Goal: Information Seeking & Learning: Compare options

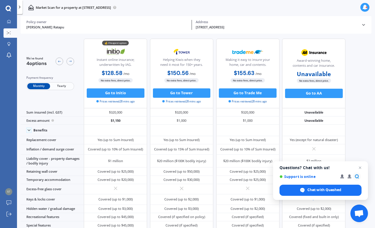
click at [273, 26] on div "[STREET_ADDRESS]" at bounding box center [277, 27] width 162 height 5
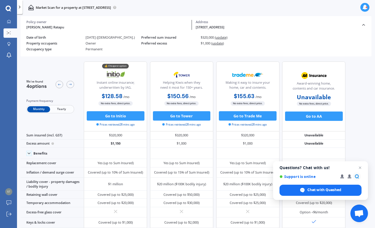
click at [350, 24] on div "32 Wrigley Road, Fordlands, Rotorua 3015 Address" at bounding box center [276, 25] width 169 height 10
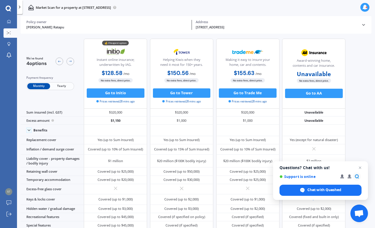
click at [277, 23] on div "Address" at bounding box center [277, 22] width 162 height 4
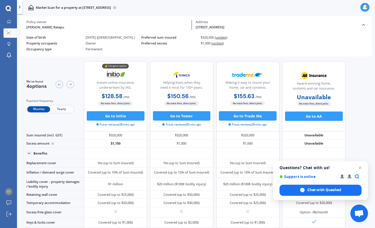
click at [266, 26] on div "[STREET_ADDRESS]" at bounding box center [277, 27] width 162 height 5
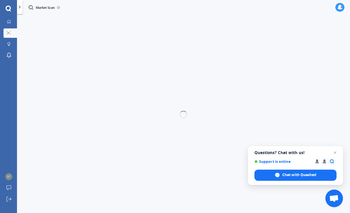
click at [11, 23] on div at bounding box center [8, 22] width 7 height 4
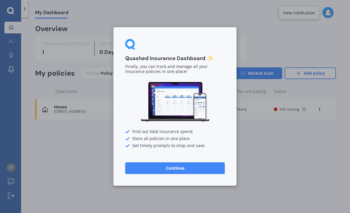
click at [281, 157] on div "Quashed Insurance Dashboard ✨ Finally, you can track and manage all your insura…" at bounding box center [175, 106] width 350 height 213
click at [185, 173] on button "Continue" at bounding box center [175, 168] width 100 height 12
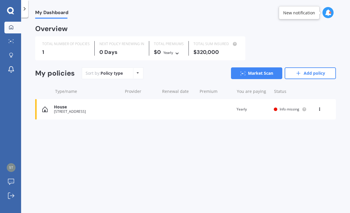
click at [310, 74] on link "Add policy" at bounding box center [310, 73] width 51 height 12
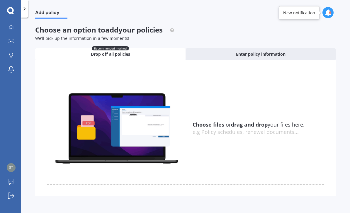
click at [9, 12] on icon at bounding box center [10, 11] width 7 height 8
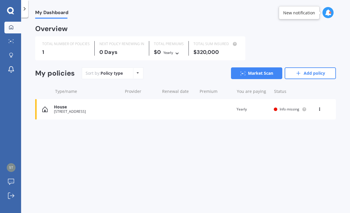
click at [311, 69] on link "Add policy" at bounding box center [310, 73] width 51 height 12
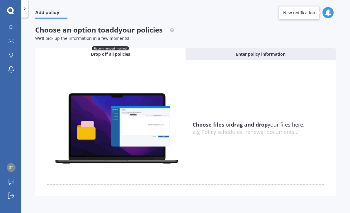
click at [308, 49] on div "Enter policy information" at bounding box center [261, 54] width 150 height 12
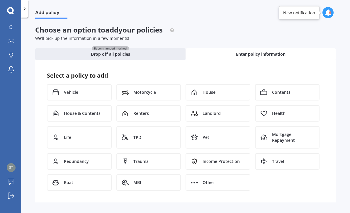
click at [229, 92] on div "House" at bounding box center [218, 92] width 65 height 16
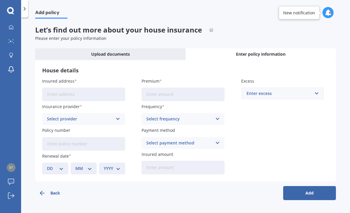
click at [52, 97] on input "Insured address" at bounding box center [83, 94] width 83 height 13
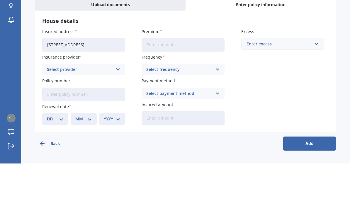
scroll to position [19, 0]
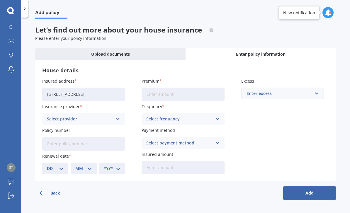
type input "[STREET_ADDRESS]"
click at [116, 116] on icon at bounding box center [118, 119] width 5 height 6
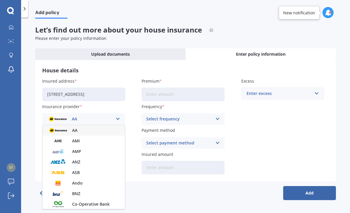
click at [143, 179] on div "Add policy Let’s find out more about your house insurance Please enter your pol…" at bounding box center [185, 117] width 329 height 196
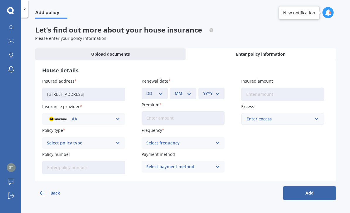
click at [115, 113] on div "AA AA AMI AMP ANZ ASB Ando BNZ Co-Operative Bank FMG Initio Kiwibank Lantern MA…" at bounding box center [83, 119] width 83 height 12
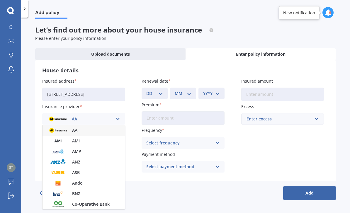
click at [33, 103] on div "Add policy Let’s find out more about your house insurance Please enter your pol…" at bounding box center [185, 117] width 329 height 196
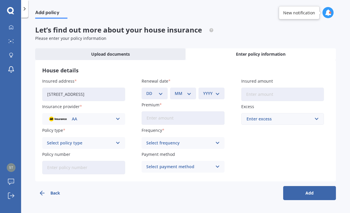
click at [119, 140] on icon at bounding box center [118, 143] width 5 height 6
click at [115, 149] on div "Home Insurance Policy" at bounding box center [84, 154] width 82 height 11
click at [162, 90] on select "DD 01 02 03 04 05 06 07 08 09 10 11 12 13 14 15 16 17 18 19 20 21 22 23 24 25 2…" at bounding box center [154, 93] width 17 height 6
select select "10"
click at [188, 90] on select "MM 01 02 03 04 05 06 07 08 09 10 11 12" at bounding box center [183, 93] width 17 height 6
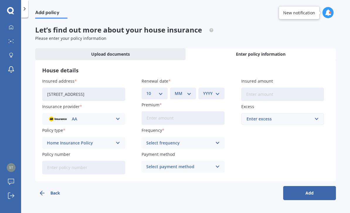
click at [186, 90] on select "MM 01 02 03 04 05 06 07 08 09 10 11 12" at bounding box center [183, 93] width 17 height 6
select select "03"
click at [214, 90] on select "YYYY 2027 2026 2025 2024 2023 2022 2021 2020 2019 2018 2017 2016 2015 2014 2013…" at bounding box center [211, 93] width 17 height 6
click at [217, 90] on select "YYYY 2027 2026 2025 2024 2023 2022 2021 2020 2019 2018 2017 2016 2015 2014 2013…" at bounding box center [211, 93] width 17 height 6
select select "1982"
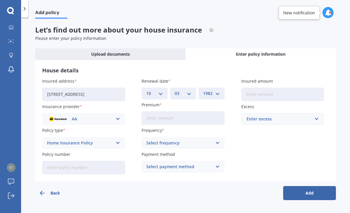
click at [210, 111] on input "Premium" at bounding box center [183, 117] width 83 height 13
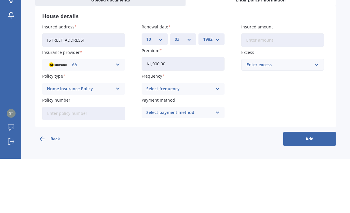
click at [212, 137] on div "Select frequency Yearly Six-Monthly Quarterly Monthly Fortnightly Weekly" at bounding box center [183, 143] width 83 height 12
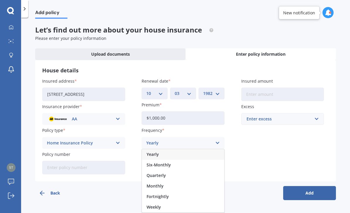
click at [158, 205] on span "Weekly" at bounding box center [154, 207] width 14 height 4
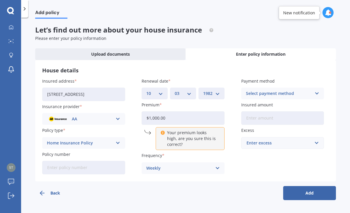
click at [205, 111] on input "$1,000.00" at bounding box center [183, 117] width 83 height 13
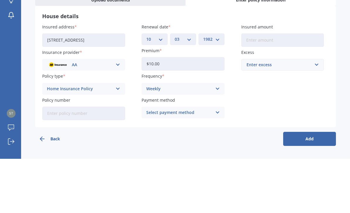
type input "$1.00"
type input "$9.00"
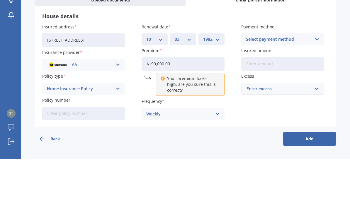
click at [342, 62] on div "Add policy Let’s find out more about your house insurance Please enter your pol…" at bounding box center [185, 117] width 329 height 196
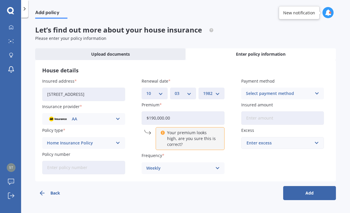
click at [206, 111] on input "$190,000.00" at bounding box center [183, 117] width 83 height 13
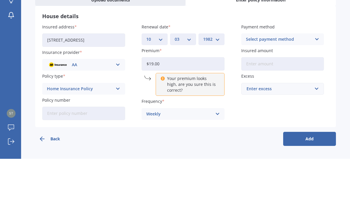
type input "$1.00"
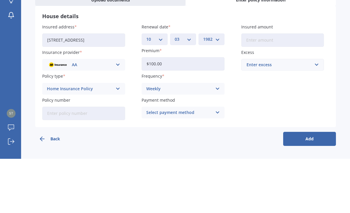
click at [214, 137] on div "Weekly Yearly Six-Monthly Quarterly Monthly Fortnightly Weekly" at bounding box center [183, 143] width 83 height 12
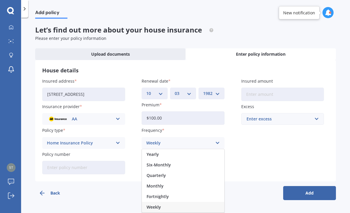
click at [177, 149] on div "Yearly" at bounding box center [183, 154] width 82 height 11
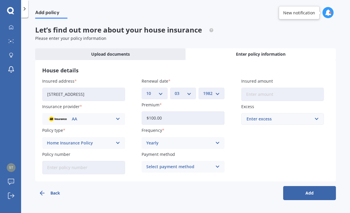
click at [206, 111] on input "$100.00" at bounding box center [183, 117] width 83 height 13
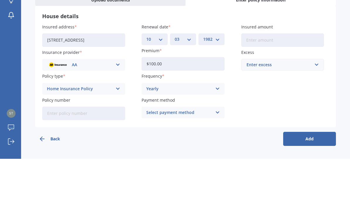
type input "$1,000.00"
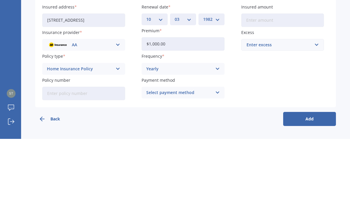
click at [213, 161] on div "Select payment method Direct debit - bank account Direct debit - credit/debit c…" at bounding box center [183, 167] width 83 height 12
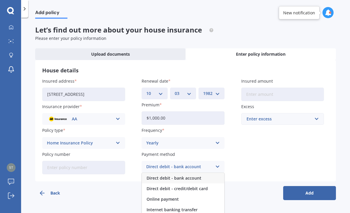
click at [207, 173] on div "Direct debit - bank account" at bounding box center [183, 178] width 82 height 11
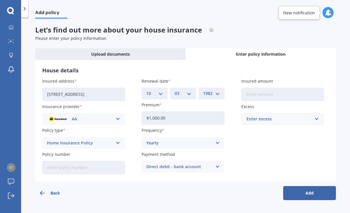
click at [311, 88] on input "Insured amount" at bounding box center [282, 94] width 83 height 13
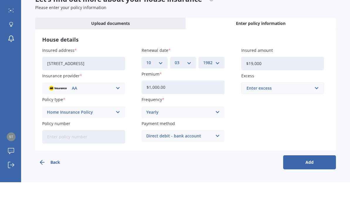
type input "$190,000"
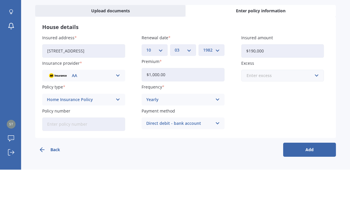
click at [318, 113] on input "text" at bounding box center [281, 118] width 78 height 11
click at [332, 76] on div "House details Insured address 3/31 King Street, Victoria, Rotorua 3010 Insuranc…" at bounding box center [185, 120] width 301 height 121
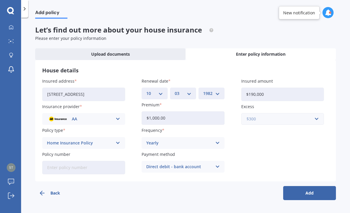
click at [314, 113] on input "text" at bounding box center [281, 118] width 78 height 11
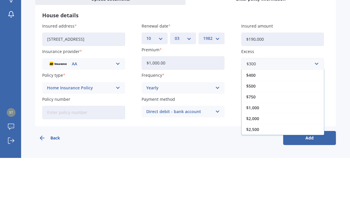
click at [296, 157] on div "$1,000" at bounding box center [283, 162] width 82 height 11
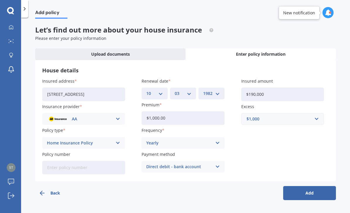
click at [317, 186] on button "Add" at bounding box center [309, 193] width 53 height 14
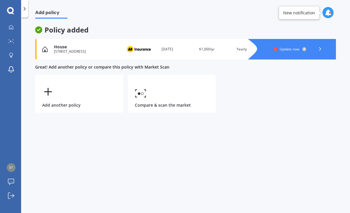
click at [195, 77] on link "Compare & scan the market" at bounding box center [172, 94] width 88 height 38
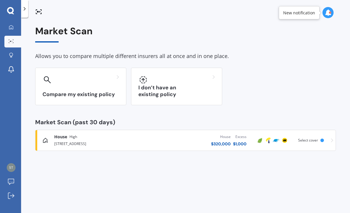
click at [203, 84] on h3 "I don’t have an existing policy" at bounding box center [176, 90] width 77 height 13
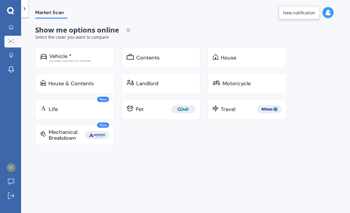
click at [259, 55] on div "House" at bounding box center [251, 58] width 61 height 6
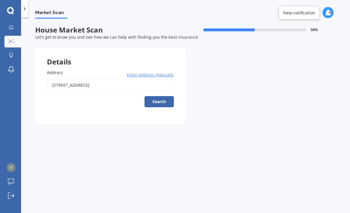
click at [163, 96] on button "Search" at bounding box center [159, 101] width 29 height 11
type input "[STREET_ADDRESS]"
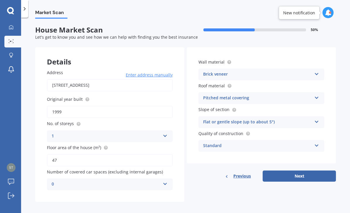
click at [306, 171] on button "Next" at bounding box center [299, 176] width 73 height 11
select select "10"
select select "03"
select select "1982"
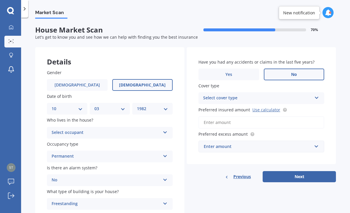
click at [303, 171] on button "Next" at bounding box center [299, 176] width 73 height 11
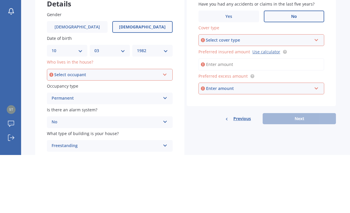
click at [304, 116] on input "Preferred insured amount Use calculator" at bounding box center [261, 122] width 126 height 12
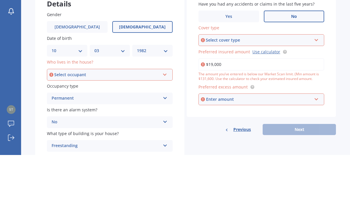
type input "$190,000"
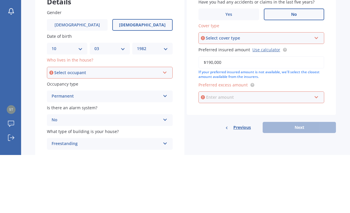
click at [313, 150] on input "text" at bounding box center [259, 155] width 121 height 11
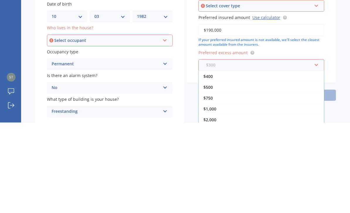
scroll to position [11, 0]
click at [284, 194] on div "$1,000" at bounding box center [261, 199] width 125 height 11
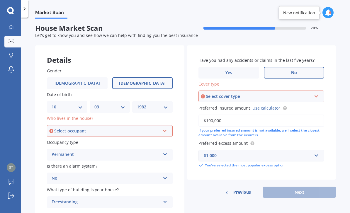
click at [301, 187] on div "Previous Next" at bounding box center [261, 192] width 149 height 11
click at [315, 93] on icon at bounding box center [316, 95] width 5 height 4
click at [302, 102] on div "High" at bounding box center [261, 107] width 125 height 11
click at [59, 128] on div "Select occupant" at bounding box center [107, 131] width 106 height 6
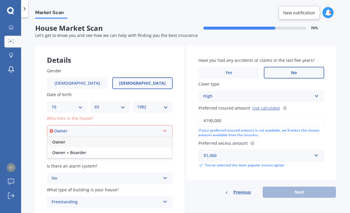
click at [56, 139] on span "Owner" at bounding box center [58, 142] width 13 height 6
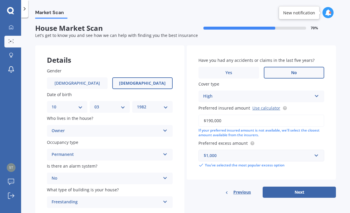
click at [297, 187] on button "Next" at bounding box center [299, 192] width 73 height 11
select select "10"
select select "03"
select select "1982"
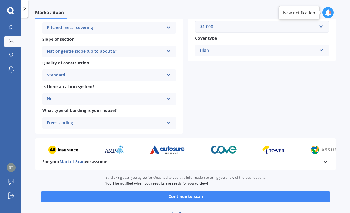
scroll to position [184, 0]
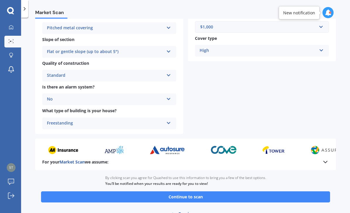
click at [247, 191] on button "Continue to scan" at bounding box center [185, 196] width 289 height 11
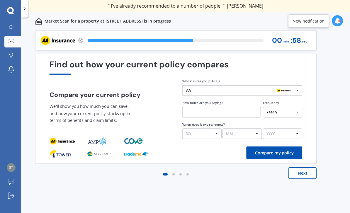
click at [349, 127] on div "Previous 60,000+ Kiwis have signed up to shop and save on insurance with us " H…" at bounding box center [185, 128] width 329 height 196
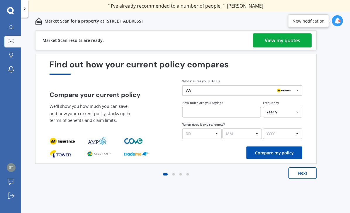
click at [287, 44] on div "View my quotes" at bounding box center [282, 40] width 35 height 14
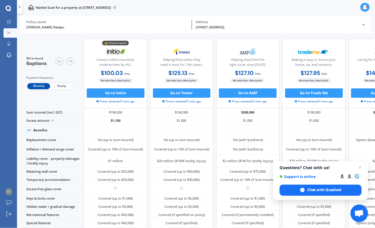
click at [9, 20] on icon at bounding box center [8, 21] width 3 height 3
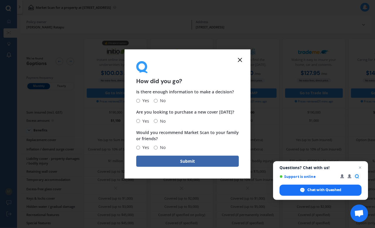
click at [239, 62] on line at bounding box center [240, 60] width 4 height 4
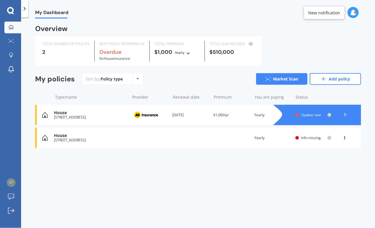
click at [12, 12] on icon at bounding box center [10, 11] width 7 height 8
click at [340, 76] on link "Add policy" at bounding box center [335, 79] width 51 height 12
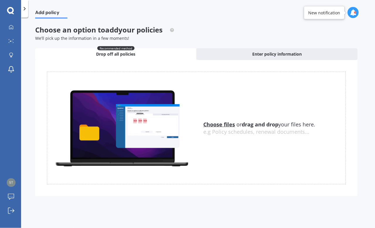
click at [299, 44] on div "Choose an option to add your policies We’ll pick up the information in a few mo…" at bounding box center [196, 115] width 323 height 178
click at [310, 49] on div "Enter policy information" at bounding box center [276, 54] width 161 height 12
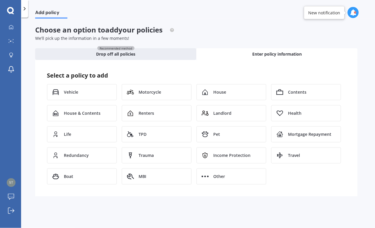
click at [237, 92] on div "House" at bounding box center [231, 92] width 70 height 16
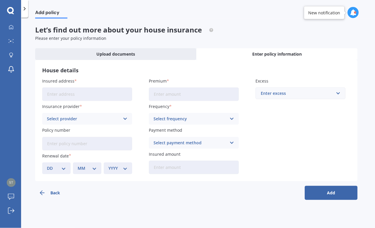
click at [54, 89] on input "Insured address" at bounding box center [87, 94] width 90 height 13
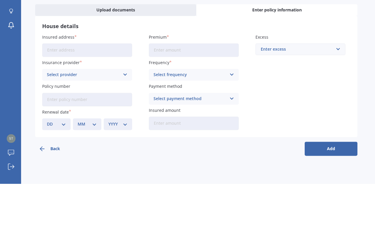
type input "8"
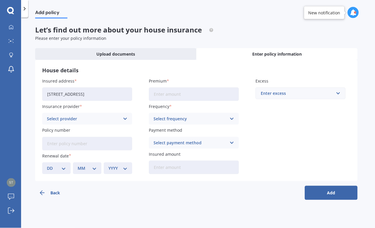
type input "[STREET_ADDRESS]"
click at [54, 116] on div "Select provider" at bounding box center [83, 119] width 73 height 6
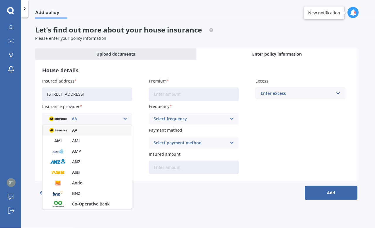
click at [258, 181] on div "Back Add" at bounding box center [196, 190] width 323 height 19
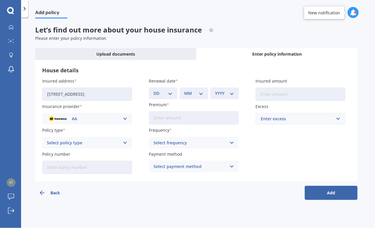
click at [49, 140] on div "Select policy type" at bounding box center [83, 143] width 73 height 6
click at [49, 152] on span "Home Insurance Policy" at bounding box center [70, 154] width 46 height 4
click at [169, 90] on select "DD 01 02 03 04 05 06 07 08 09 10 11 12 13 14 15 16 17 18 19 20 21 22 23 24 25 2…" at bounding box center [163, 93] width 19 height 6
select select "10"
click at [202, 90] on select "MM 01 02 03 04 05 06 07 08 09 10 11 12" at bounding box center [193, 93] width 19 height 6
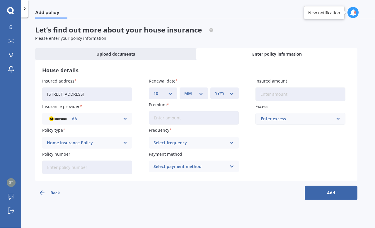
click at [199, 90] on select "MM 01 02 03 04 05 06 07 08 09 10 11 12" at bounding box center [193, 93] width 19 height 6
select select "03"
click at [228, 90] on select "YYYY 2027 2026 2025 2024 2023 2022 2021 2020 2019 2018 2017 2016 2015 2014 2013…" at bounding box center [224, 93] width 19 height 6
click at [233, 90] on select "YYYY 2027 2026 2025 2024 2023 2022 2021 2020 2019 2018 2017 2016 2015 2014 2013…" at bounding box center [224, 93] width 19 height 6
select select "1982"
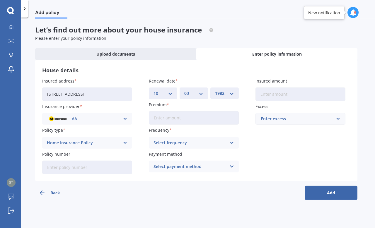
click at [230, 111] on input "Premium" at bounding box center [194, 117] width 90 height 13
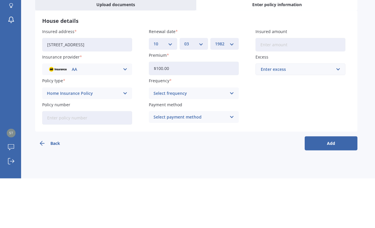
type input "$1,000.00"
click at [307, 78] on div "Insured address [STREET_ADDRESS] Insurance provider AA AA AMI AMP ANZ ASB Ando …" at bounding box center [196, 126] width 308 height 96
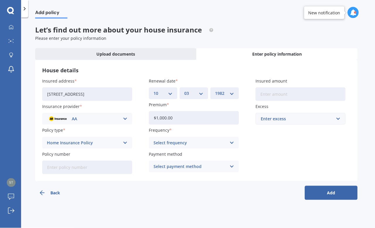
click at [233, 140] on icon at bounding box center [232, 143] width 5 height 6
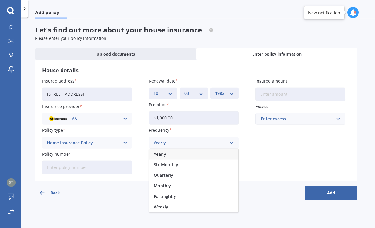
click at [206, 149] on div "Yearly" at bounding box center [193, 154] width 89 height 11
click at [206, 151] on label "Payment method" at bounding box center [193, 154] width 88 height 6
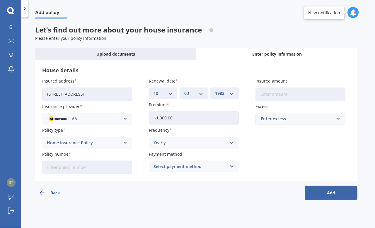
click at [228, 161] on div "Select payment method Direct debit - bank account Direct debit - credit/debit c…" at bounding box center [194, 167] width 90 height 12
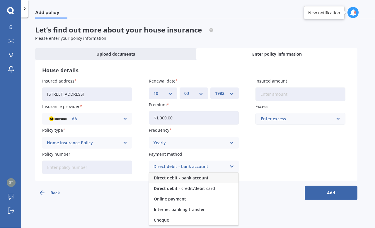
click at [211, 213] on div "Cheque" at bounding box center [193, 220] width 89 height 11
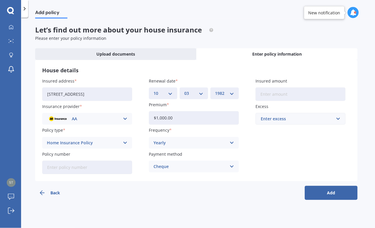
click at [234, 164] on icon at bounding box center [232, 167] width 5 height 6
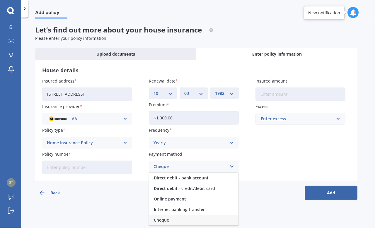
click at [223, 173] on div "Direct debit - bank account" at bounding box center [193, 178] width 89 height 11
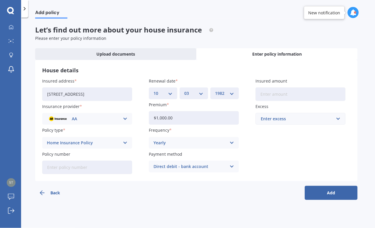
click at [330, 88] on input "Insured amount" at bounding box center [301, 94] width 90 height 13
type input "$395,000"
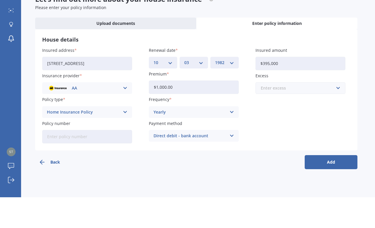
click at [335, 113] on input "text" at bounding box center [298, 118] width 85 height 11
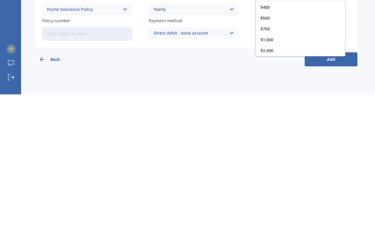
scroll to position [20, 0]
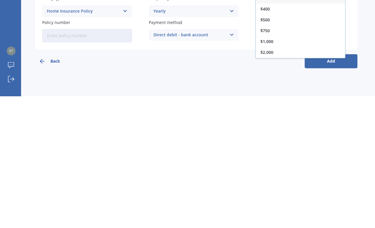
click at [282, 168] on div "$1,000" at bounding box center [300, 173] width 89 height 11
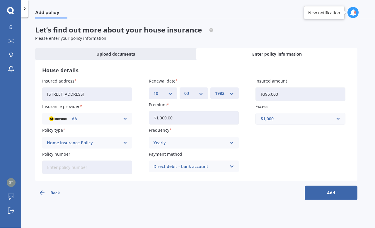
click at [336, 186] on button "Add" at bounding box center [331, 193] width 53 height 14
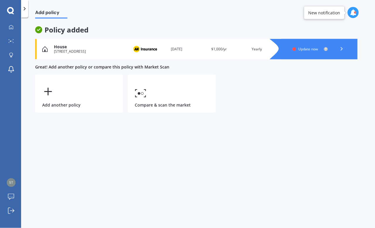
click at [187, 75] on link "Compare & scan the market" at bounding box center [172, 94] width 88 height 38
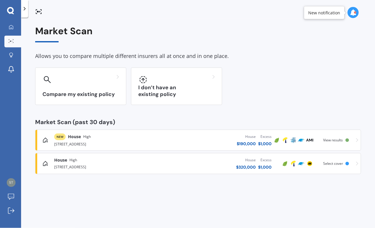
click at [207, 68] on div "I don’t have an existing policy" at bounding box center [176, 87] width 91 height 38
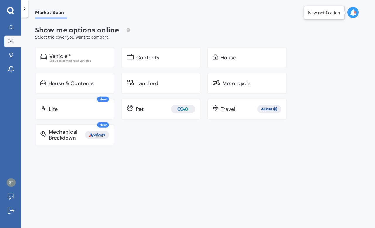
click at [264, 55] on div "House" at bounding box center [251, 58] width 61 height 6
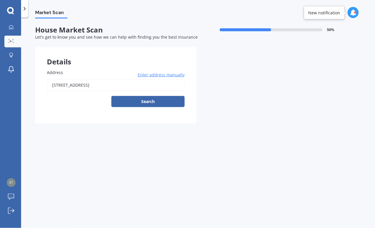
click at [175, 96] on button "Search" at bounding box center [147, 101] width 73 height 11
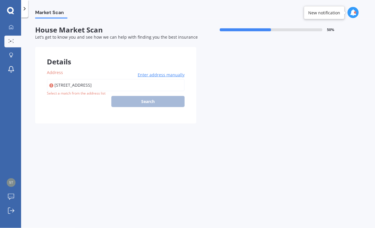
type input "[STREET_ADDRESS]"
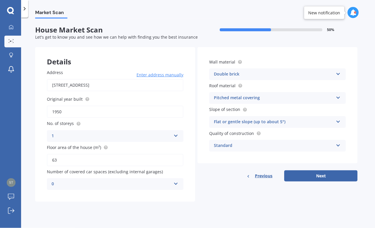
click at [319, 171] on button "Next" at bounding box center [320, 176] width 73 height 11
select select "10"
select select "03"
select select "1982"
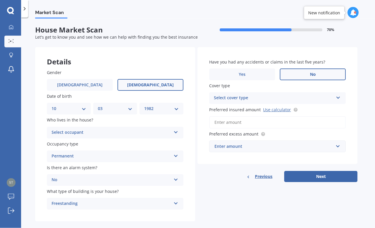
click at [323, 171] on button "Next" at bounding box center [320, 176] width 73 height 11
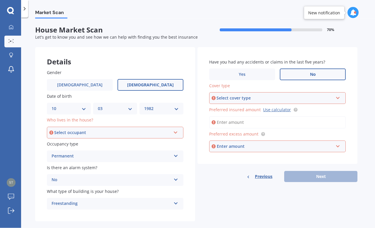
scroll to position [20, 0]
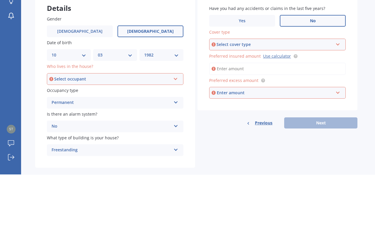
click at [334, 92] on div "Select cover type High" at bounding box center [277, 98] width 137 height 12
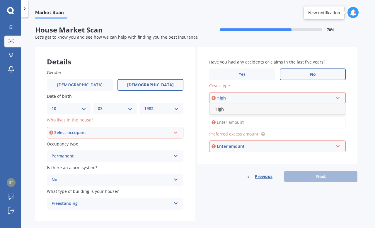
click at [304, 104] on div "High" at bounding box center [277, 109] width 135 height 11
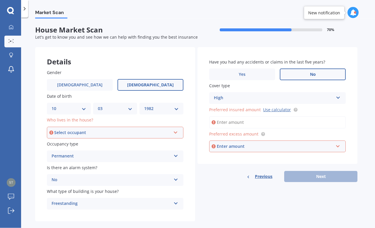
click at [335, 116] on input "Preferred insured amount Use calculator" at bounding box center [277, 122] width 137 height 12
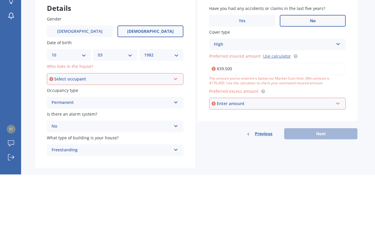
type input "$395,000"
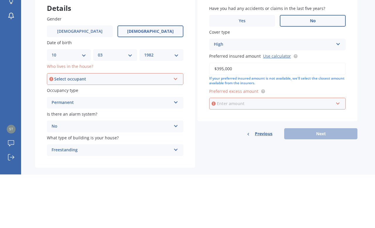
click at [338, 152] on input "text" at bounding box center [275, 157] width 131 height 11
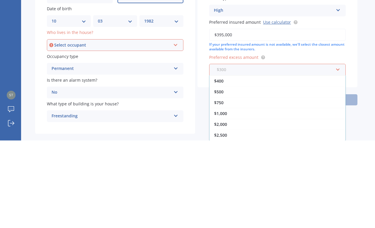
scroll to position [13, 0]
click at [278, 196] on div "$1,000" at bounding box center [278, 201] width 136 height 11
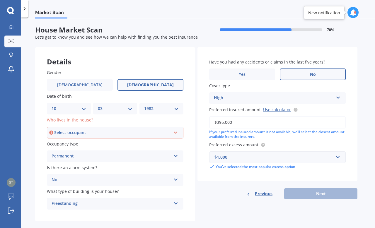
click at [322, 189] on div "Previous Next" at bounding box center [278, 194] width 160 height 11
click at [64, 130] on div "Select occupant" at bounding box center [112, 133] width 117 height 6
click at [64, 141] on span "Owner" at bounding box center [58, 144] width 13 height 6
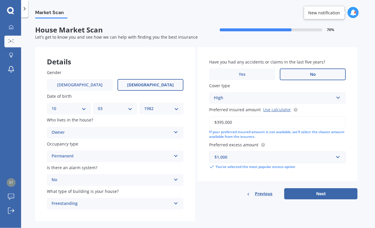
click at [327, 189] on button "Next" at bounding box center [320, 194] width 73 height 11
select select "10"
select select "03"
select select "1982"
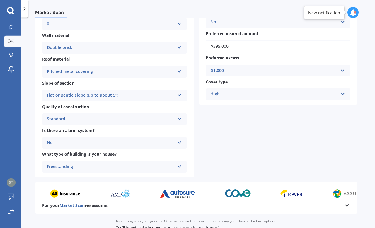
scroll to position [145, 0]
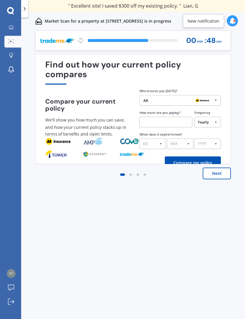
click at [242, 213] on div "Previous 60,000+ Kiwis have signed up to shop and save on insurance with us " H…" at bounding box center [132, 180] width 223 height 301
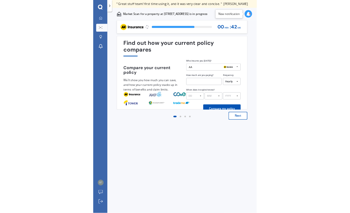
scroll to position [3, 0]
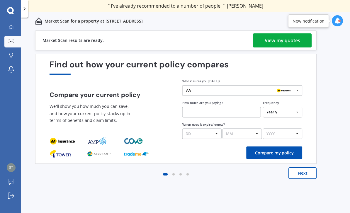
click at [297, 37] on div "View my quotes" at bounding box center [282, 40] width 35 height 14
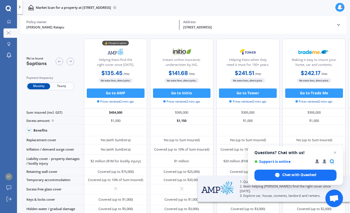
click at [255, 195] on div at bounding box center [247, 189] width 63 height 10
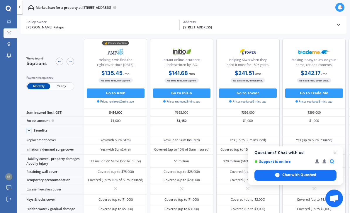
click at [10, 21] on div at bounding box center [8, 22] width 7 height 4
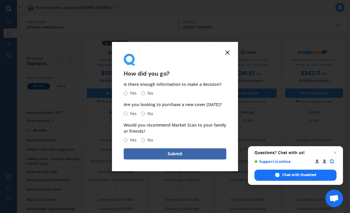
click at [229, 54] on line at bounding box center [228, 53] width 4 height 4
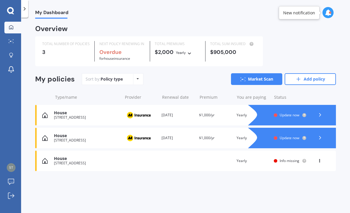
click at [317, 75] on link "Add policy" at bounding box center [310, 79] width 51 height 12
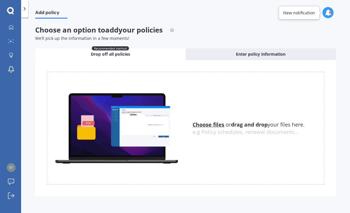
click at [259, 48] on div "Enter policy information" at bounding box center [261, 54] width 150 height 12
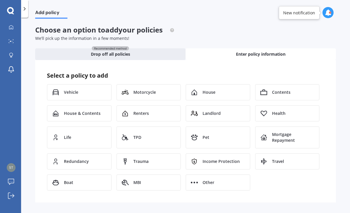
click at [227, 90] on div "House" at bounding box center [218, 92] width 65 height 16
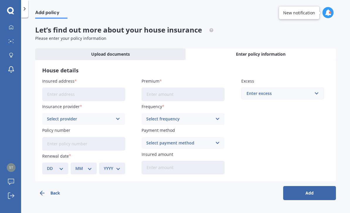
click at [51, 94] on input "Insured address" at bounding box center [83, 94] width 83 height 13
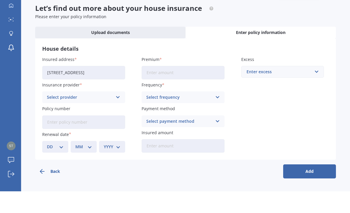
scroll to position [19, 0]
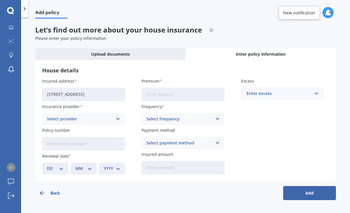
type input "[STREET_ADDRESS]"
click at [112, 116] on div "Select provider" at bounding box center [80, 119] width 66 height 6
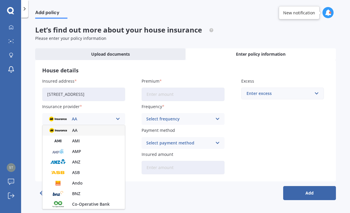
click at [115, 136] on div "AMI" at bounding box center [84, 141] width 82 height 11
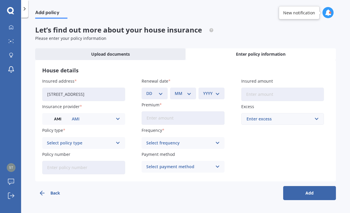
click at [118, 140] on icon at bounding box center [118, 143] width 5 height 6
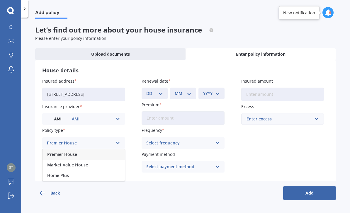
click at [113, 149] on div "Premier House" at bounding box center [84, 154] width 82 height 11
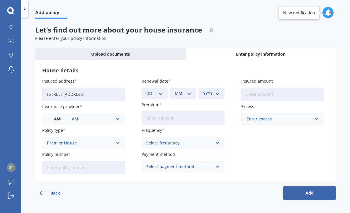
click at [120, 140] on icon at bounding box center [118, 143] width 5 height 6
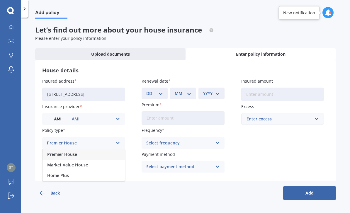
click at [105, 160] on div "Market Value House" at bounding box center [84, 165] width 82 height 11
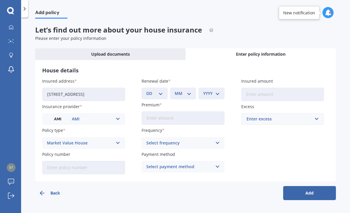
click at [103, 161] on input "Policy number" at bounding box center [83, 167] width 83 height 13
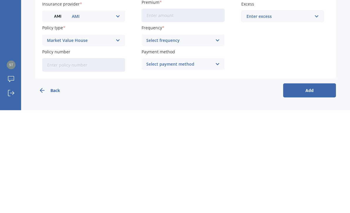
click at [260, 78] on div "Insured address [STREET_ADDRESS] Insurance provider AMI AA AMI AMP ANZ ASB Ando…" at bounding box center [185, 126] width 287 height 96
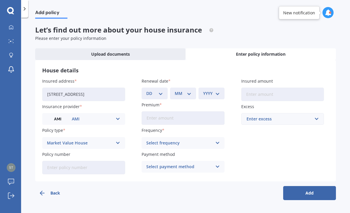
click at [160, 90] on select "DD 01 02 03 04 05 06 07 08 09 10 11 12 13 14 15 16 17 18 19 20 21 22 23 24 25 2…" at bounding box center [154, 93] width 17 height 6
select select "10"
click at [188, 90] on select "MM 01 02 03 04 05 06 07 08 09 10 11 12" at bounding box center [183, 93] width 17 height 6
click at [185, 90] on select "MM 01 02 03 04 05 06 07 08 09 10 11 12" at bounding box center [183, 93] width 17 height 6
select select "03"
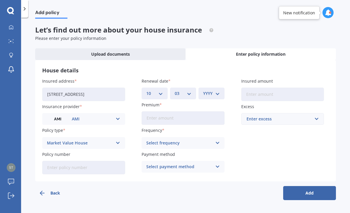
click at [218, 90] on select "YYYY 2027 2026 2025 2024 2023 2022 2021 2020 2019 2018 2017 2016 2015 2014 2013…" at bounding box center [211, 93] width 17 height 6
click at [214, 90] on select "YYYY 2027 2026 2025 2024 2023 2022 2021 2020 2019 2018 2017 2016 2015 2014 2013…" at bounding box center [211, 93] width 17 height 6
select select "1982"
click at [215, 111] on input "Premium" at bounding box center [183, 117] width 83 height 13
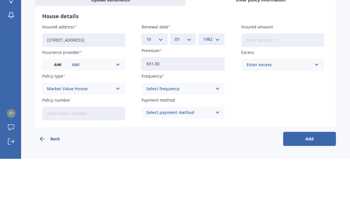
type input "$3.00"
type input "$1,000.00"
click at [213, 137] on div "Select frequency Yearly Six-Monthly Quarterly Monthly Fortnightly Weekly" at bounding box center [183, 143] width 83 height 12
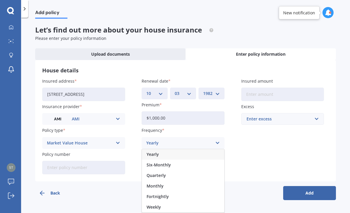
click at [194, 149] on div "Yearly" at bounding box center [183, 154] width 82 height 11
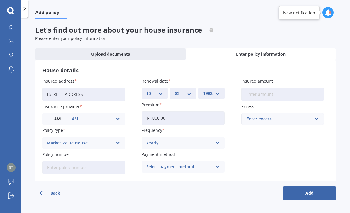
click at [216, 164] on icon at bounding box center [217, 167] width 5 height 6
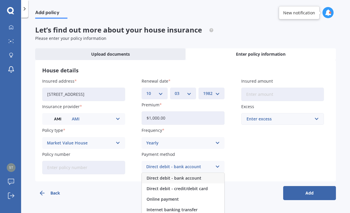
click at [210, 173] on div "Direct debit - bank account" at bounding box center [183, 178] width 82 height 11
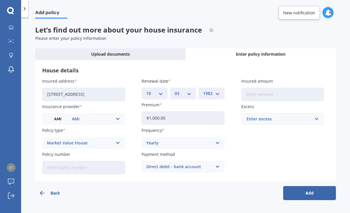
click at [288, 88] on input "Insured amount" at bounding box center [282, 94] width 83 height 13
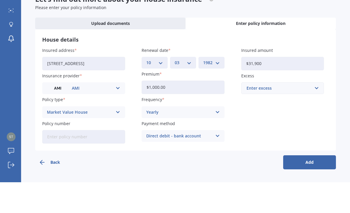
type input "$319,000"
click at [316, 113] on input "text" at bounding box center [281, 118] width 78 height 11
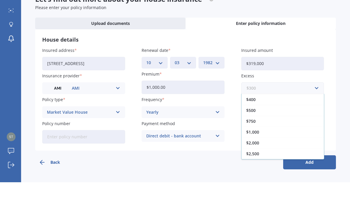
scroll to position [11, 0]
click at [344, 72] on div "Add policy Let’s find out more about your house insurance Please enter your pol…" at bounding box center [185, 117] width 329 height 196
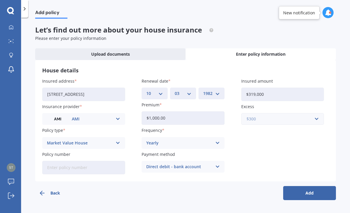
click at [313, 113] on input "text" at bounding box center [281, 118] width 78 height 11
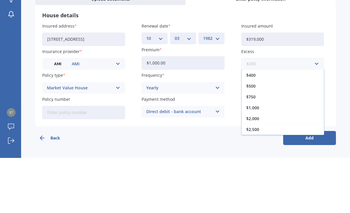
scroll to position [11, 0]
click at [296, 157] on div "$1,000" at bounding box center [283, 162] width 82 height 11
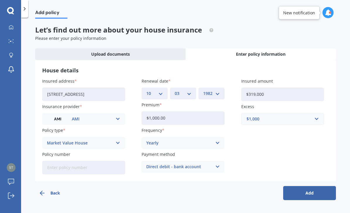
click at [317, 186] on button "Add" at bounding box center [309, 193] width 53 height 14
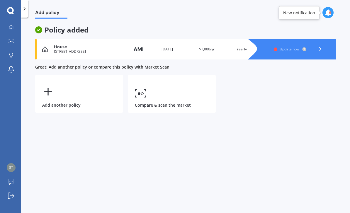
click at [175, 77] on link "Compare & scan the market" at bounding box center [172, 94] width 88 height 38
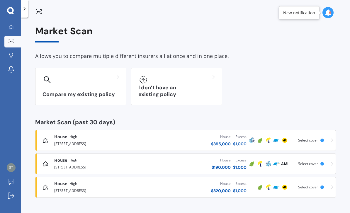
click at [213, 70] on div "I don’t have an existing policy" at bounding box center [176, 87] width 91 height 38
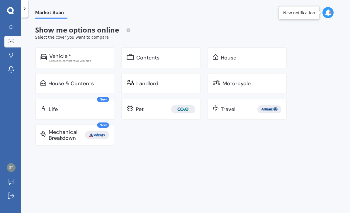
click at [242, 55] on div "House" at bounding box center [251, 58] width 61 height 6
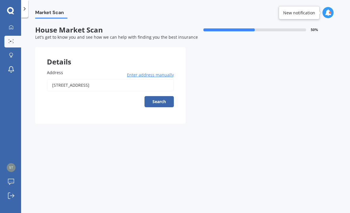
click at [164, 96] on button "Search" at bounding box center [159, 101] width 29 height 11
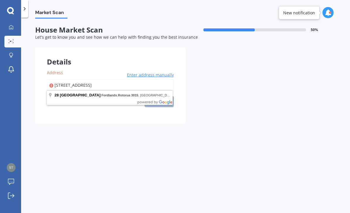
click at [58, 79] on input "[STREET_ADDRESS]" at bounding box center [110, 85] width 127 height 12
click at [61, 79] on input "[STREET_ADDRESS]" at bounding box center [110, 85] width 127 height 12
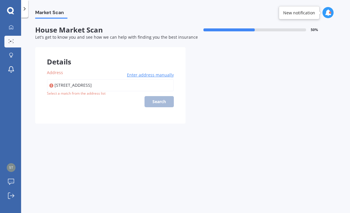
type input "[STREET_ADDRESS]"
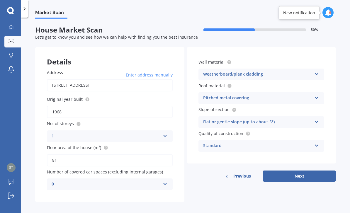
click at [314, 171] on button "Next" at bounding box center [299, 176] width 73 height 11
select select "10"
select select "03"
select select "1982"
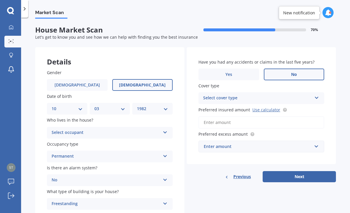
click at [313, 92] on div "Select cover type High" at bounding box center [261, 98] width 126 height 12
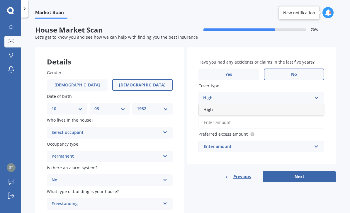
click at [297, 104] on div "High" at bounding box center [261, 109] width 125 height 11
click at [294, 116] on input "Preferred insured amount Use calculator" at bounding box center [261, 122] width 126 height 12
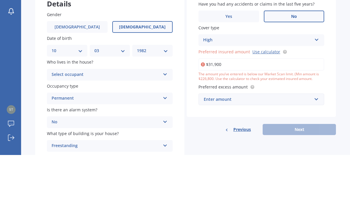
type input "$319,000"
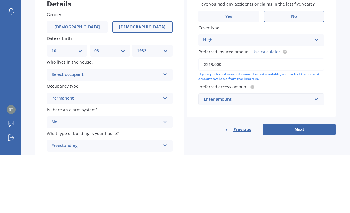
click at [306, 154] on div "Enter amount" at bounding box center [258, 157] width 108 height 6
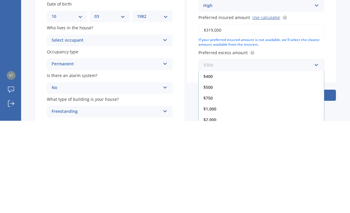
scroll to position [11, 0]
click at [304, 196] on div "$1,000" at bounding box center [261, 201] width 125 height 11
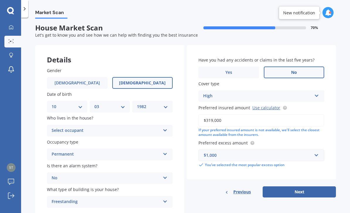
scroll to position [2, 0]
click at [56, 128] on div "Select occupant" at bounding box center [106, 131] width 109 height 7
click at [58, 140] on span "Owner" at bounding box center [58, 143] width 13 height 6
click at [316, 187] on button "Next" at bounding box center [299, 192] width 73 height 11
select select "10"
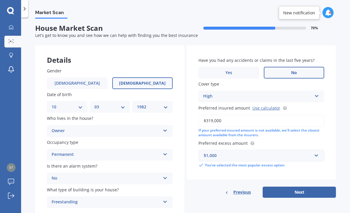
select select "03"
select select "1982"
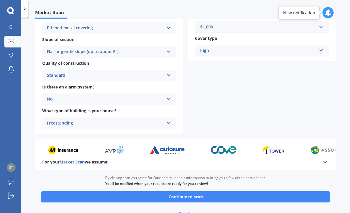
scroll to position [184, 0]
click at [298, 191] on button "Continue to scan" at bounding box center [185, 196] width 289 height 11
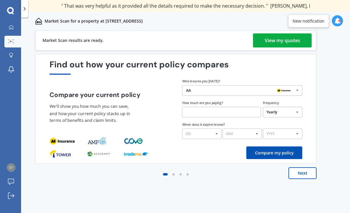
click at [286, 40] on div "View my quotes" at bounding box center [282, 40] width 35 height 14
